Goal: Transaction & Acquisition: Obtain resource

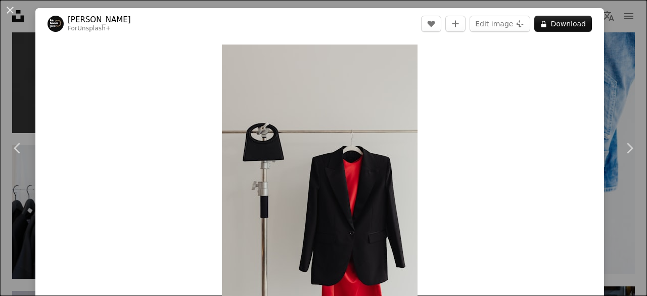
scroll to position [36, 0]
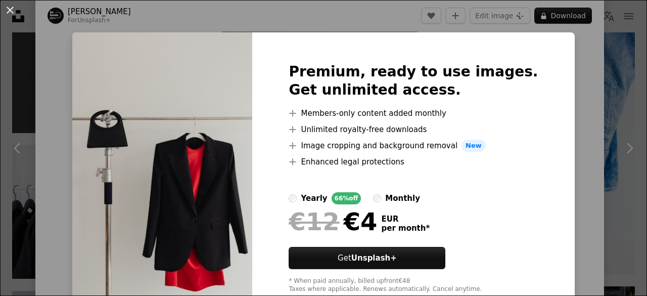
click at [619, 78] on div "An X shape Premium, ready to use images. Get unlimited access. A plus sign Memb…" at bounding box center [323, 148] width 647 height 296
